Goal: Task Accomplishment & Management: Use online tool/utility

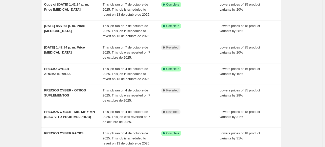
scroll to position [48, 0]
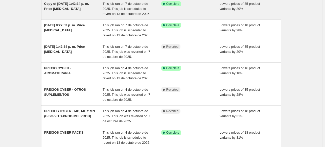
click at [66, 7] on span "Copy of 7 oct 2025, 1:42:34 p. m. Price change job" at bounding box center [66, 6] width 45 height 9
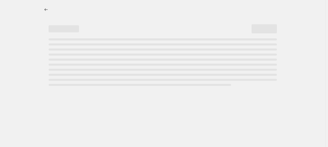
select select "percentage"
select select "no_change"
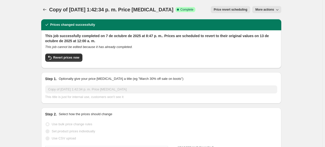
click at [93, 9] on span "Copy of 7 oct 2025, 1:42:34 p. m. Price change job" at bounding box center [111, 10] width 124 height 6
click at [271, 8] on span "More actions" at bounding box center [264, 10] width 19 height 4
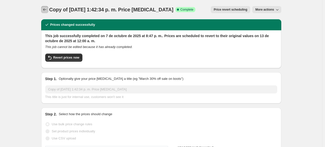
click at [47, 8] on icon "Price change jobs" at bounding box center [44, 9] width 5 height 5
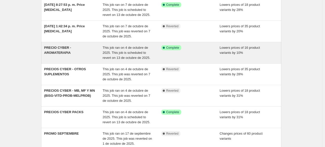
scroll to position [69, 0]
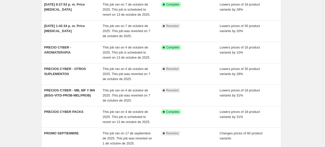
drag, startPoint x: 61, startPoint y: 112, endPoint x: 31, endPoint y: 97, distance: 34.0
click at [31, 97] on div "NA Bulk Price Editor. This page is ready NA Bulk Price Editor Add new price cha…" at bounding box center [161, 91] width 322 height 321
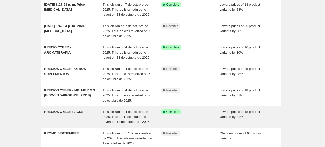
click at [69, 114] on div "PRECIOS CYBER PACKS" at bounding box center [73, 116] width 59 height 15
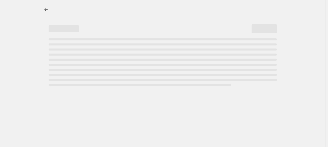
select select "percentage"
select select "no_change"
select select "collection"
select select "percentage"
select select "no_change"
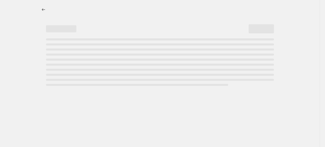
select select "collection"
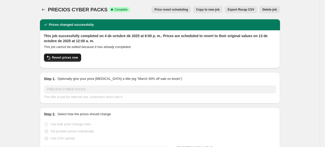
click at [61, 57] on span "Revert prices now" at bounding box center [65, 58] width 26 height 4
checkbox input "false"
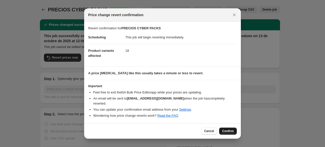
click at [227, 129] on span "Confirm" at bounding box center [228, 131] width 12 height 4
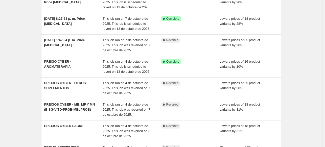
scroll to position [72, 0]
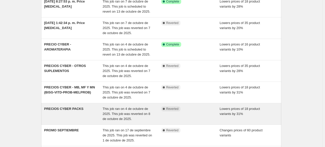
drag, startPoint x: 70, startPoint y: 107, endPoint x: 61, endPoint y: 108, distance: 8.8
click at [61, 108] on span "PRECIOS CYBER PACKS" at bounding box center [63, 109] width 39 height 4
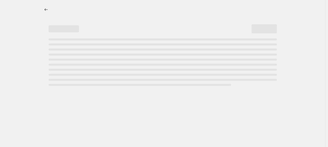
select select "percentage"
select select "no_change"
select select "collection"
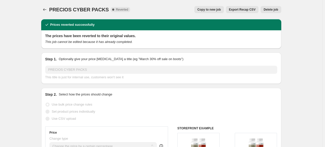
click at [218, 11] on span "Copy to new job" at bounding box center [209, 10] width 24 height 4
select select "percentage"
select select "no_change"
select select "collection"
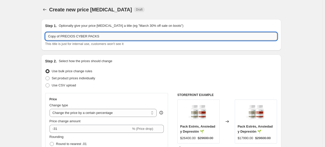
click at [102, 38] on input "Copy of PRECIOS CYBER PACKS" at bounding box center [161, 36] width 232 height 8
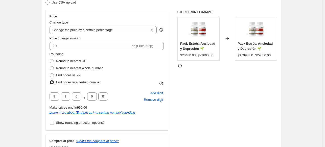
scroll to position [85, 0]
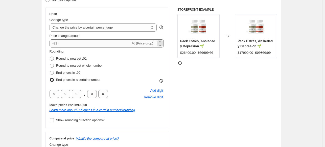
type input "Copy of PRECIOS CYBER PACKS 2"
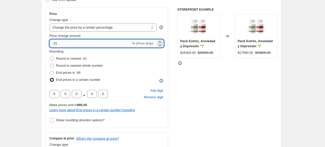
click at [70, 45] on input "-31" at bounding box center [91, 43] width 82 height 8
type input "-3"
type input "-29"
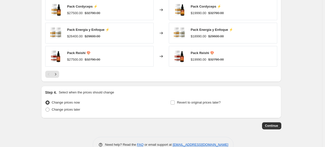
scroll to position [444, 0]
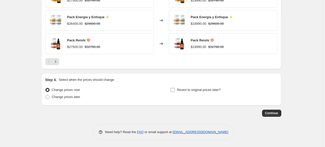
click at [180, 91] on span "Revert to original prices later?" at bounding box center [199, 90] width 44 height 4
click at [175, 91] on input "Revert to original prices later?" at bounding box center [173, 90] width 4 height 4
checkbox input "true"
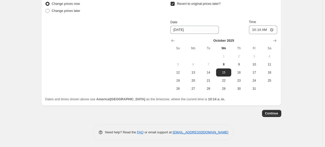
scroll to position [529, 0]
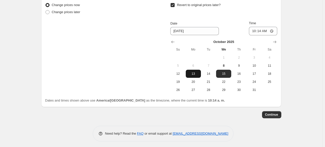
click at [195, 75] on span "13" at bounding box center [193, 74] width 11 height 4
type input "[DATE]"
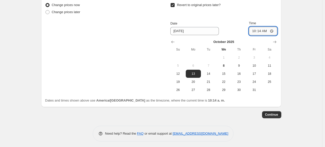
click at [262, 27] on input "10:14" at bounding box center [263, 31] width 28 height 9
type input "00:00"
click at [274, 115] on span "Continue" at bounding box center [271, 115] width 13 height 4
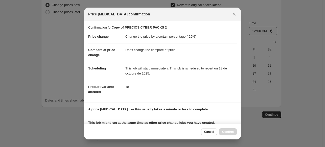
scroll to position [70, 0]
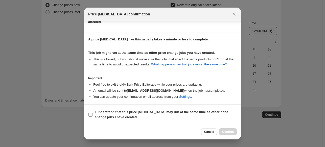
click at [90, 113] on input "I understand that this price change job may run at the same time as other price…" at bounding box center [90, 115] width 4 height 4
checkbox input "true"
click at [226, 131] on span "Confirm" at bounding box center [228, 132] width 12 height 4
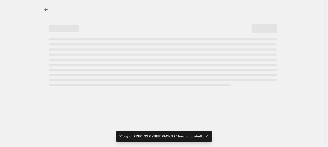
select select "percentage"
select select "no_change"
select select "collection"
